Goal: Task Accomplishment & Management: Use online tool/utility

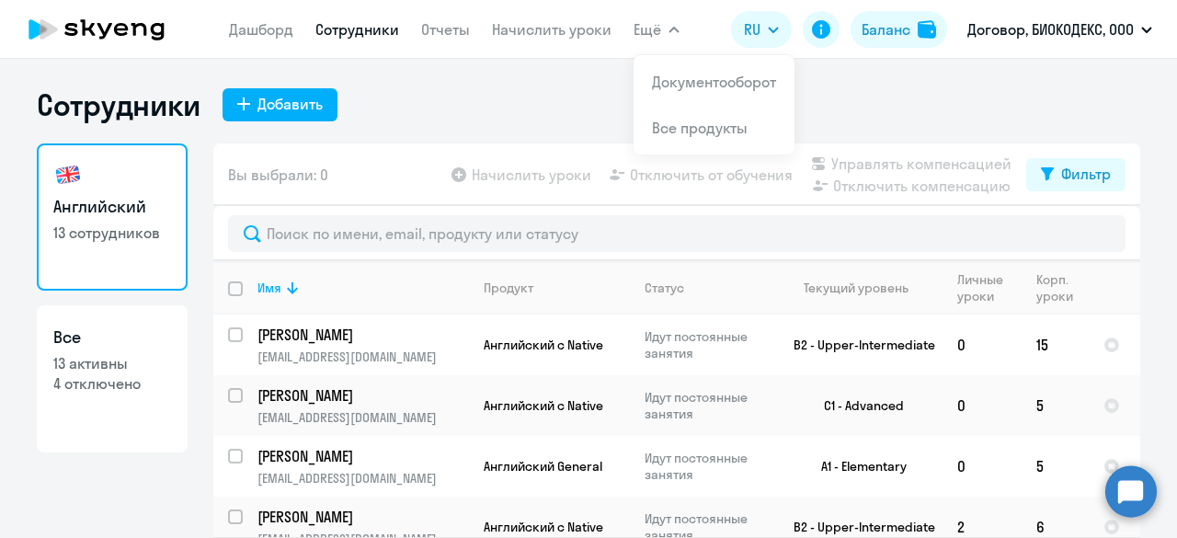
select select "30"
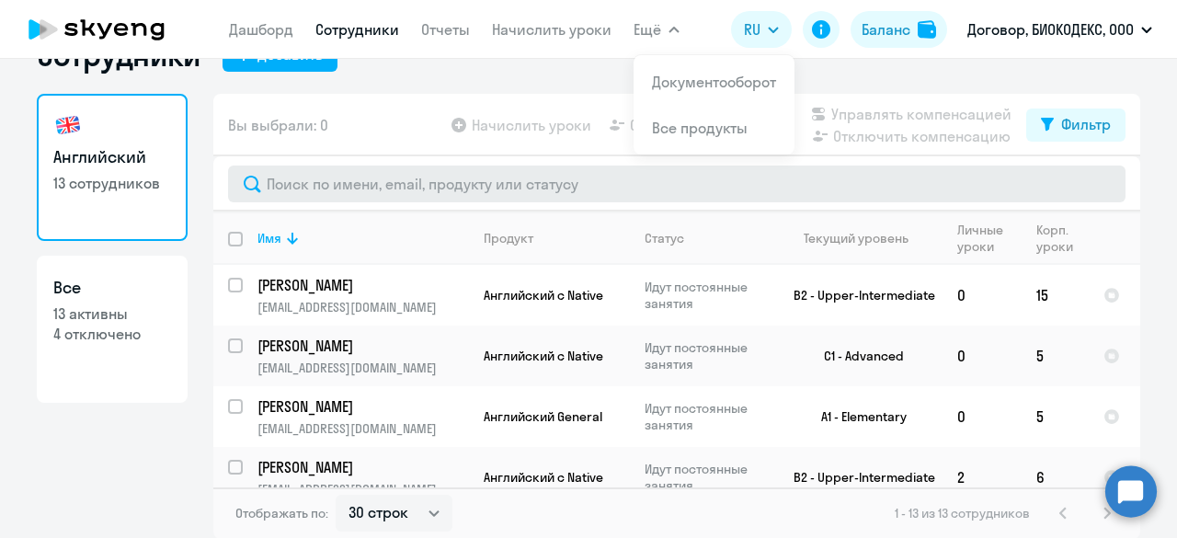
scroll to position [50, 0]
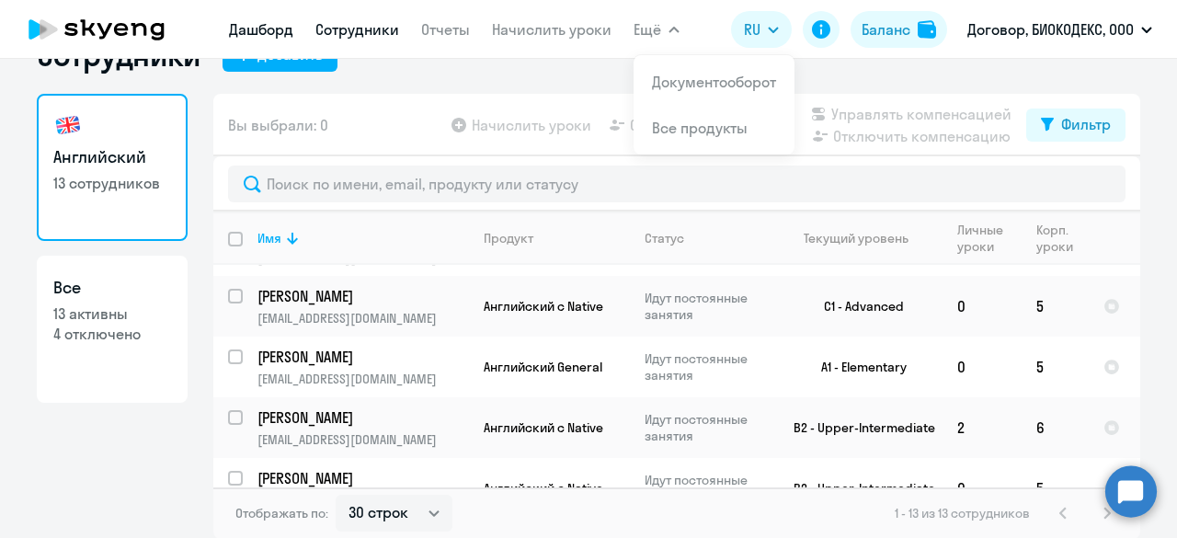
click at [267, 29] on link "Дашборд" at bounding box center [261, 29] width 64 height 18
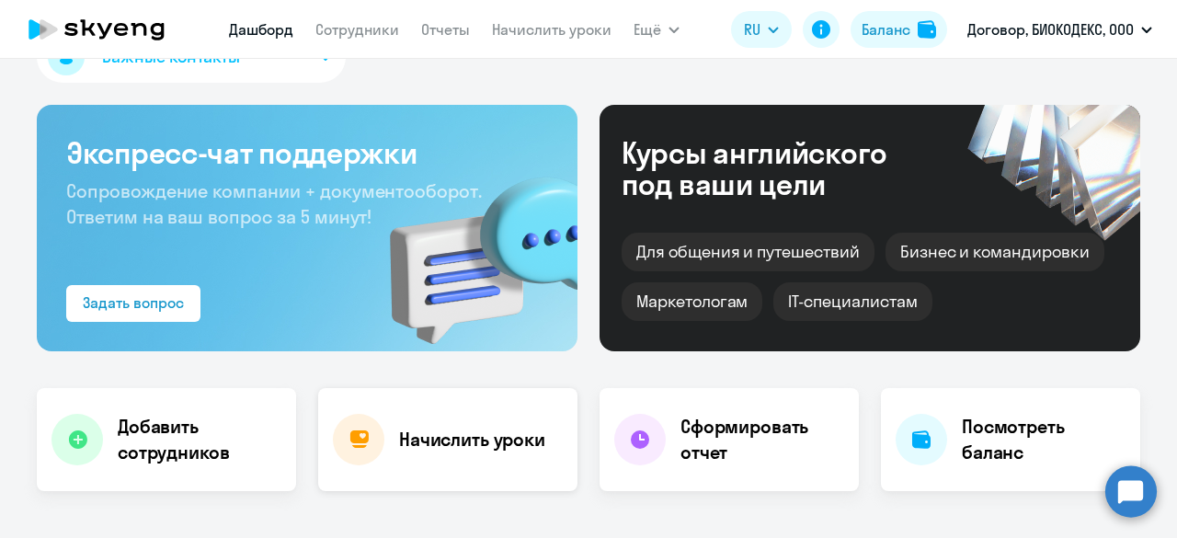
click at [486, 444] on h4 "Начислить уроки" at bounding box center [472, 440] width 146 height 26
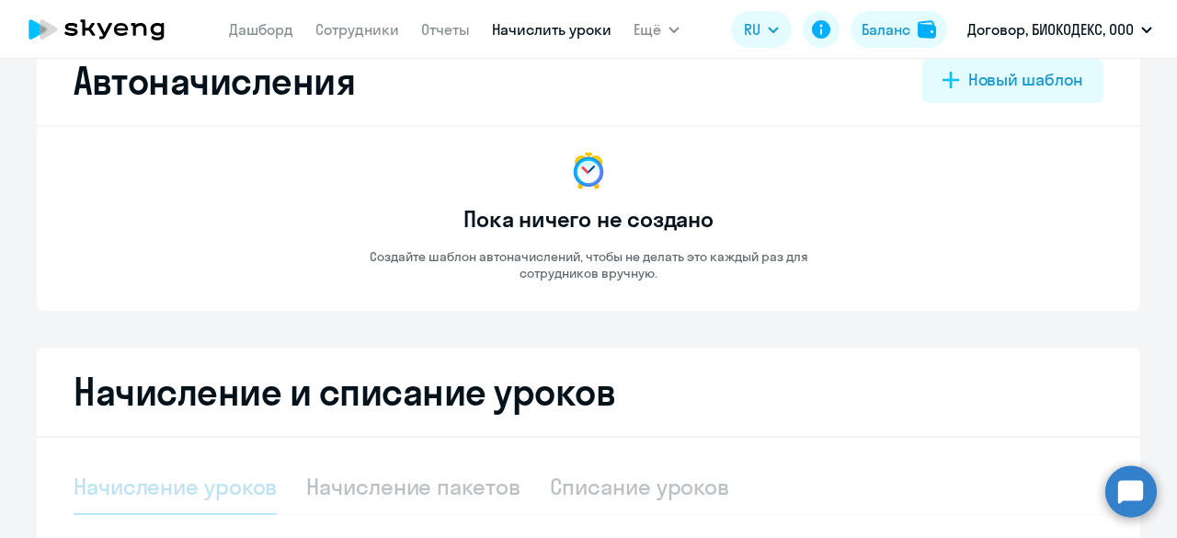
select select "10"
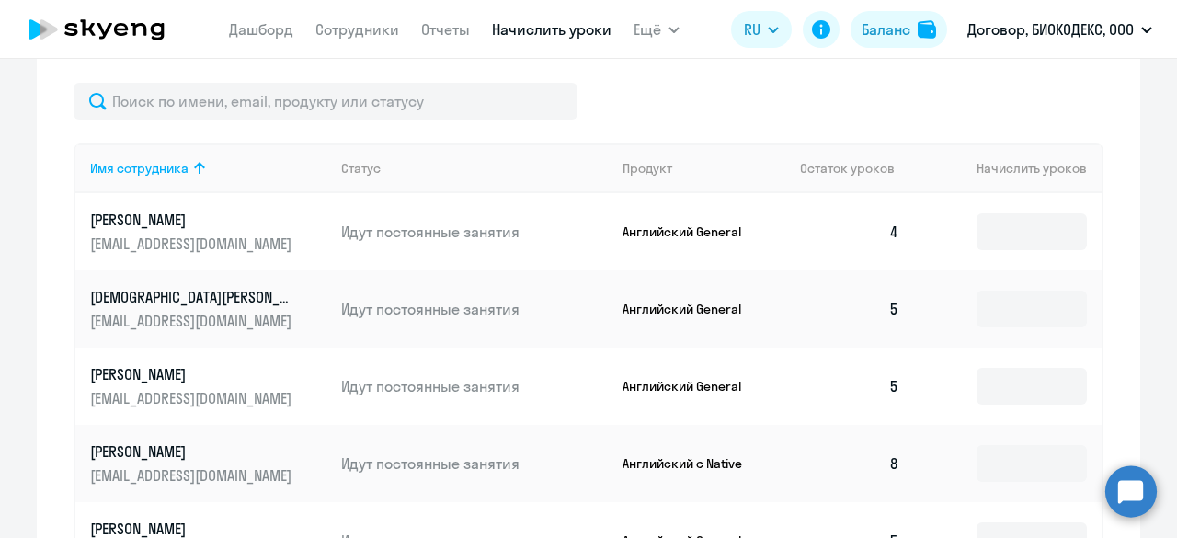
scroll to position [624, 0]
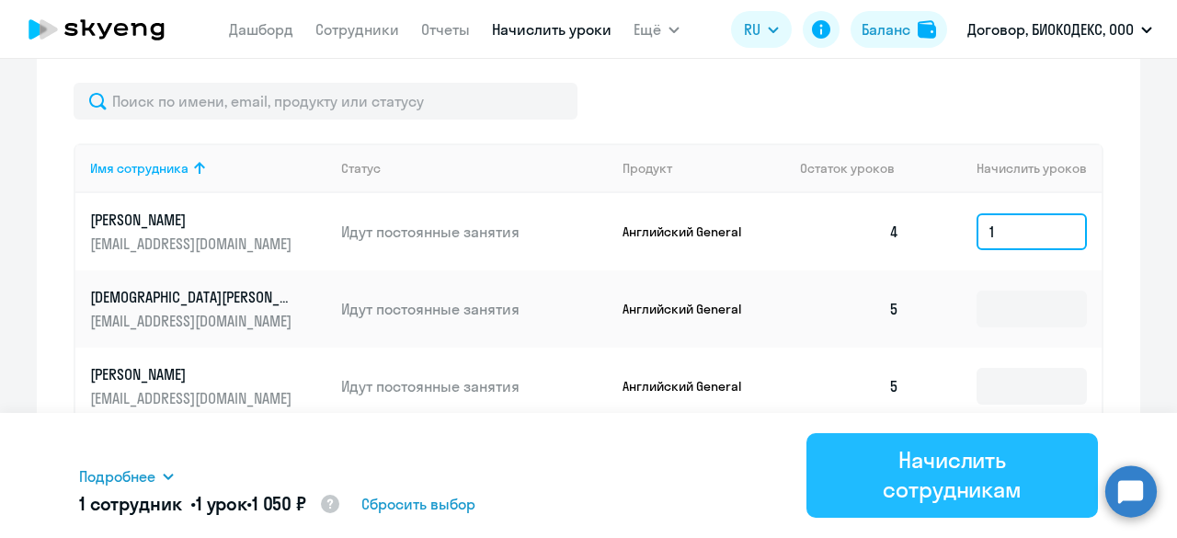
type input "1"
click at [982, 473] on div "Начислить сотрудникам" at bounding box center [952, 474] width 240 height 59
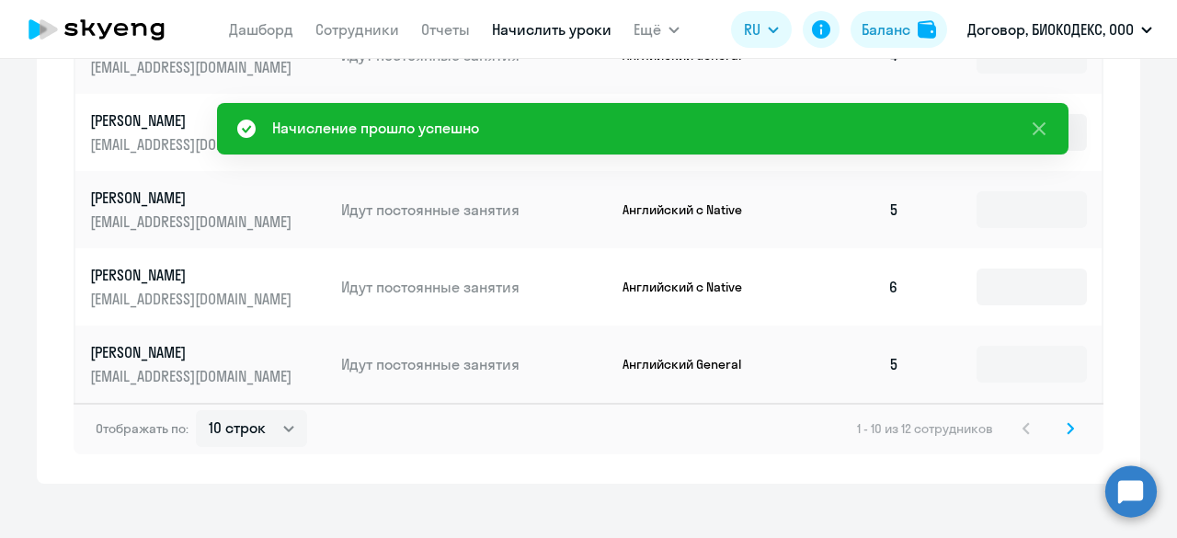
scroll to position [1205, 0]
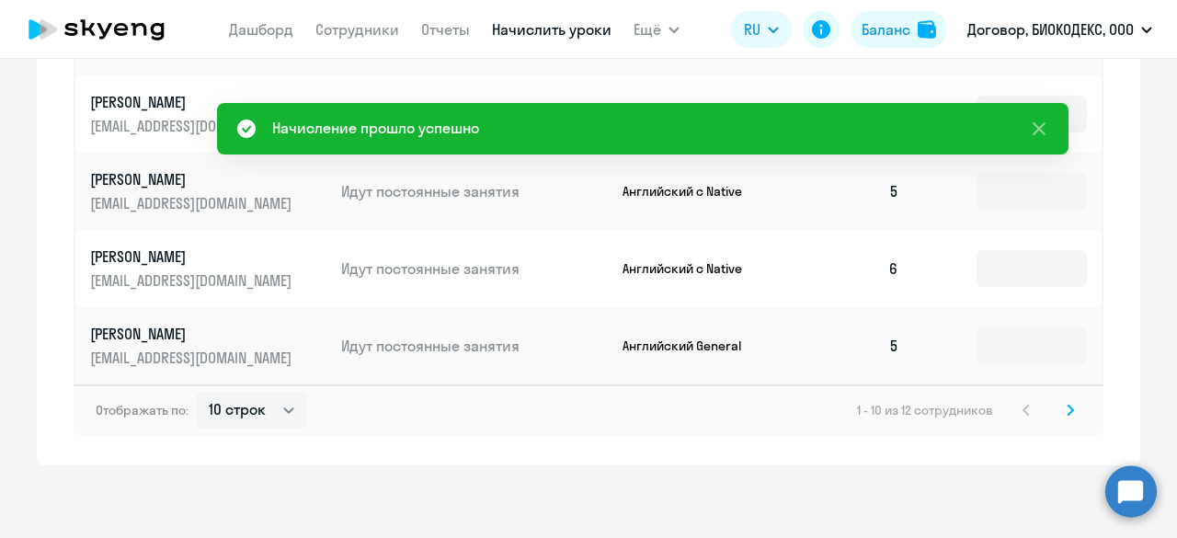
click at [1070, 409] on svg-icon at bounding box center [1071, 410] width 22 height 22
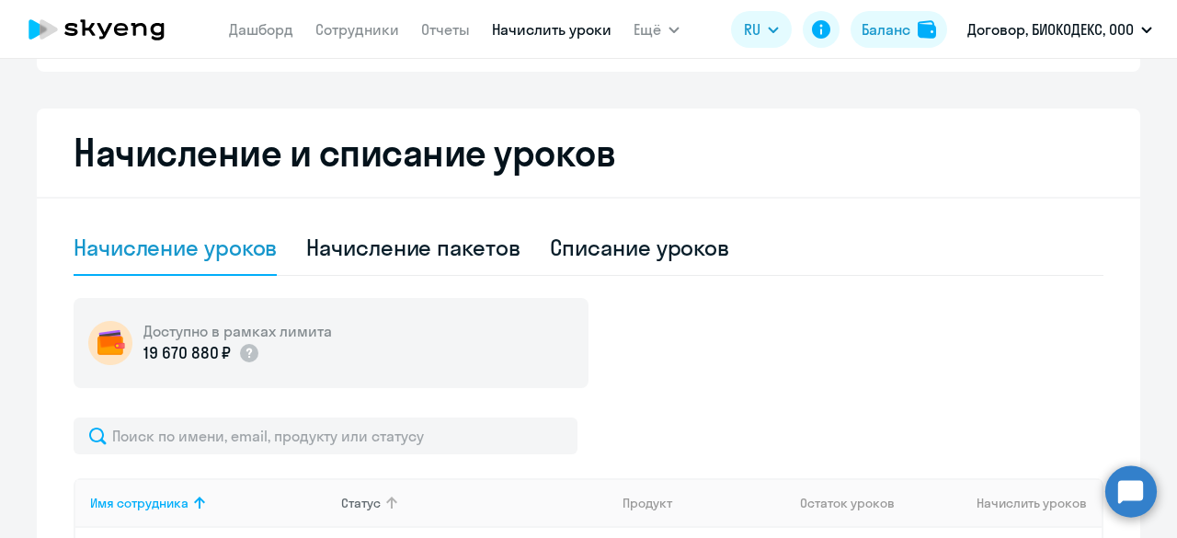
scroll to position [151, 0]
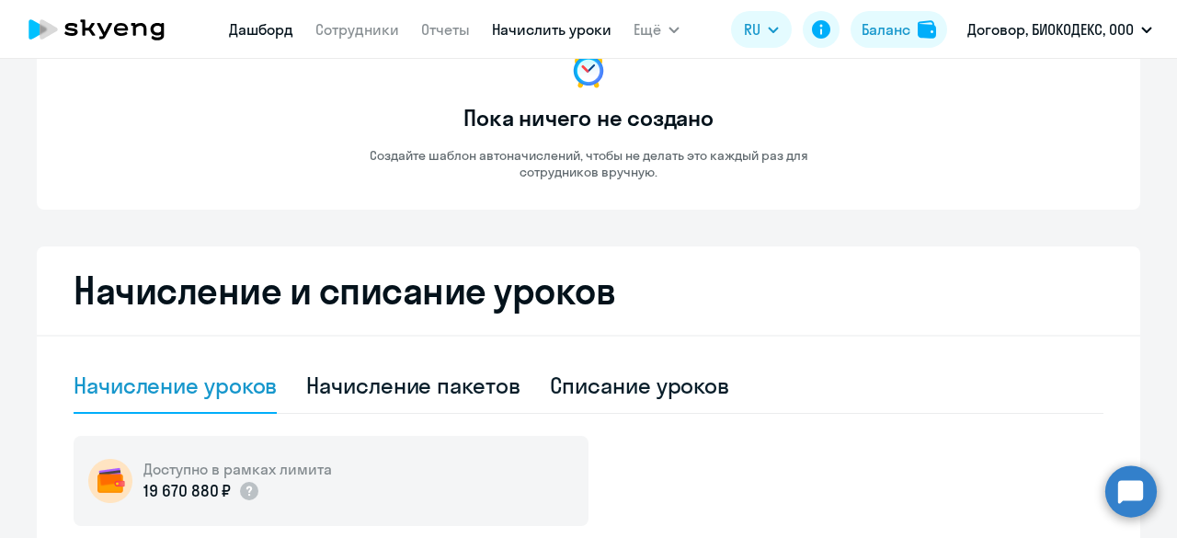
click at [266, 27] on link "Дашборд" at bounding box center [261, 29] width 64 height 18
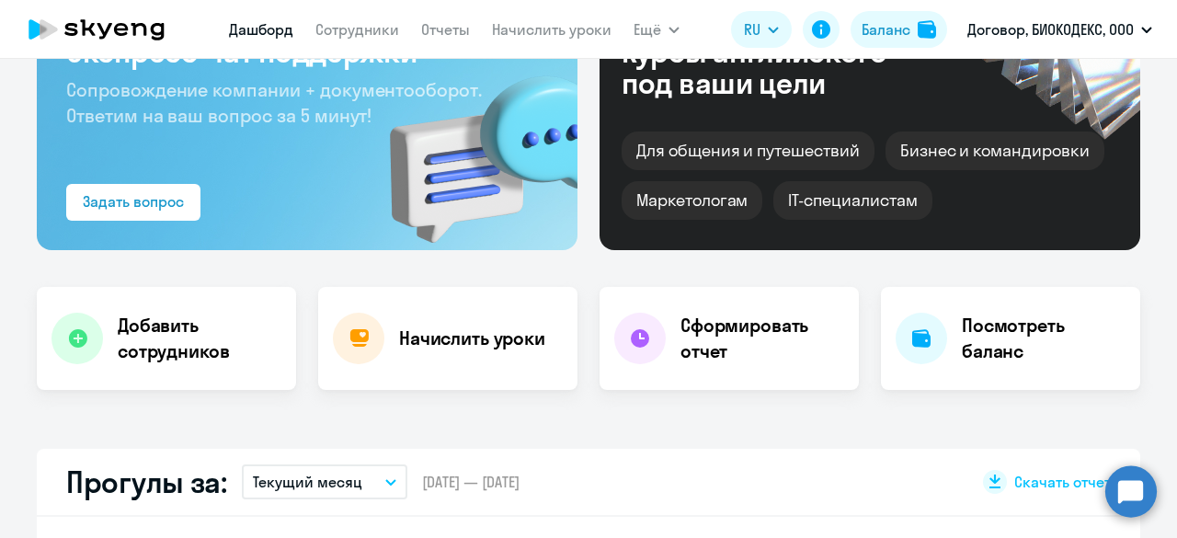
scroll to position [280, 0]
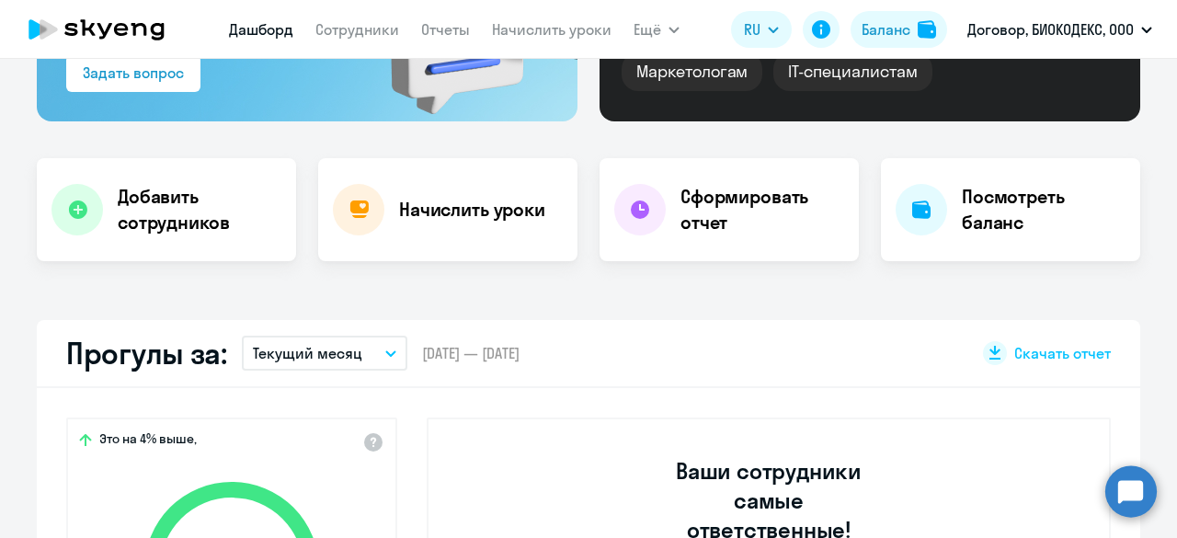
select select "30"
